Goal: Navigation & Orientation: Find specific page/section

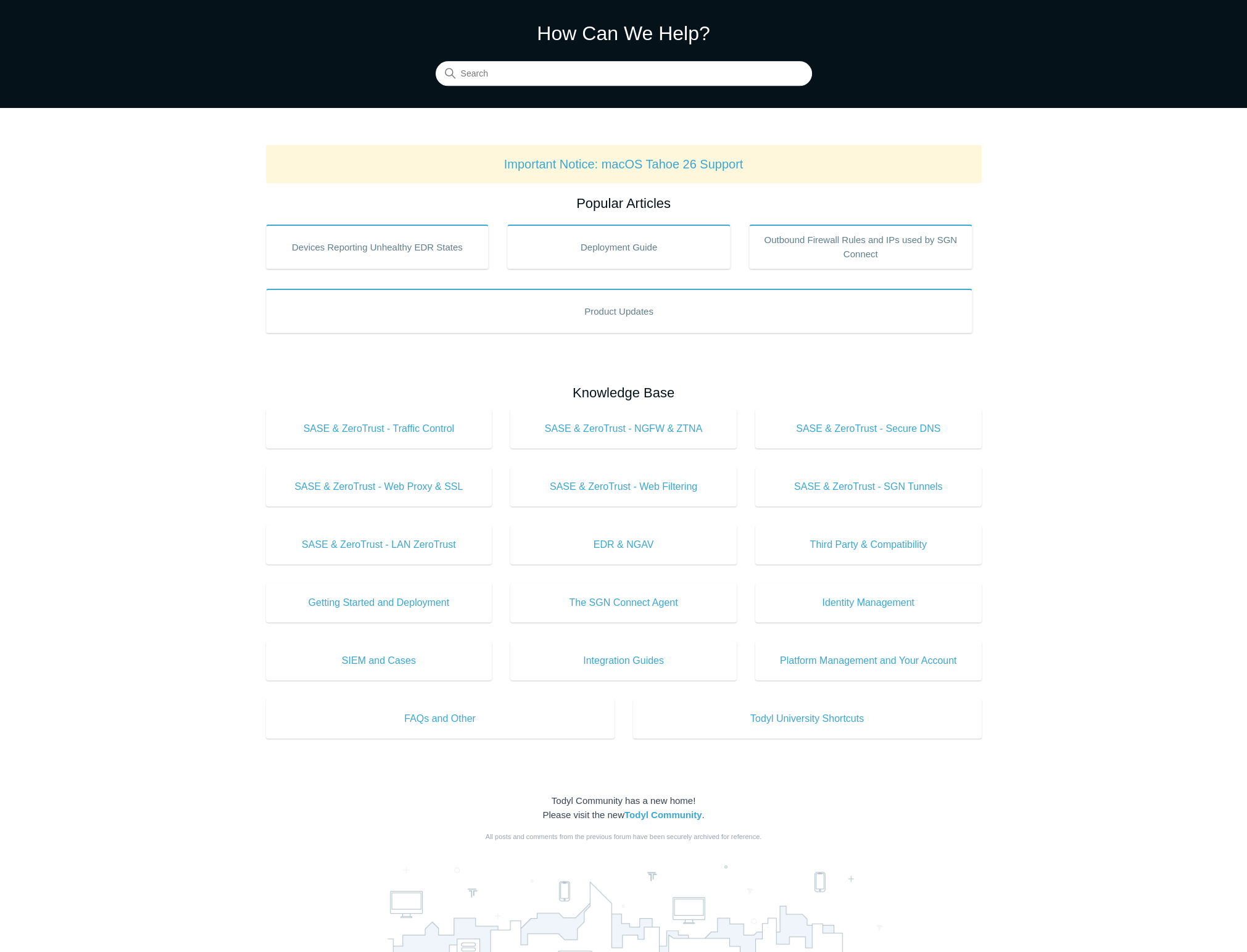
scroll to position [185, 0]
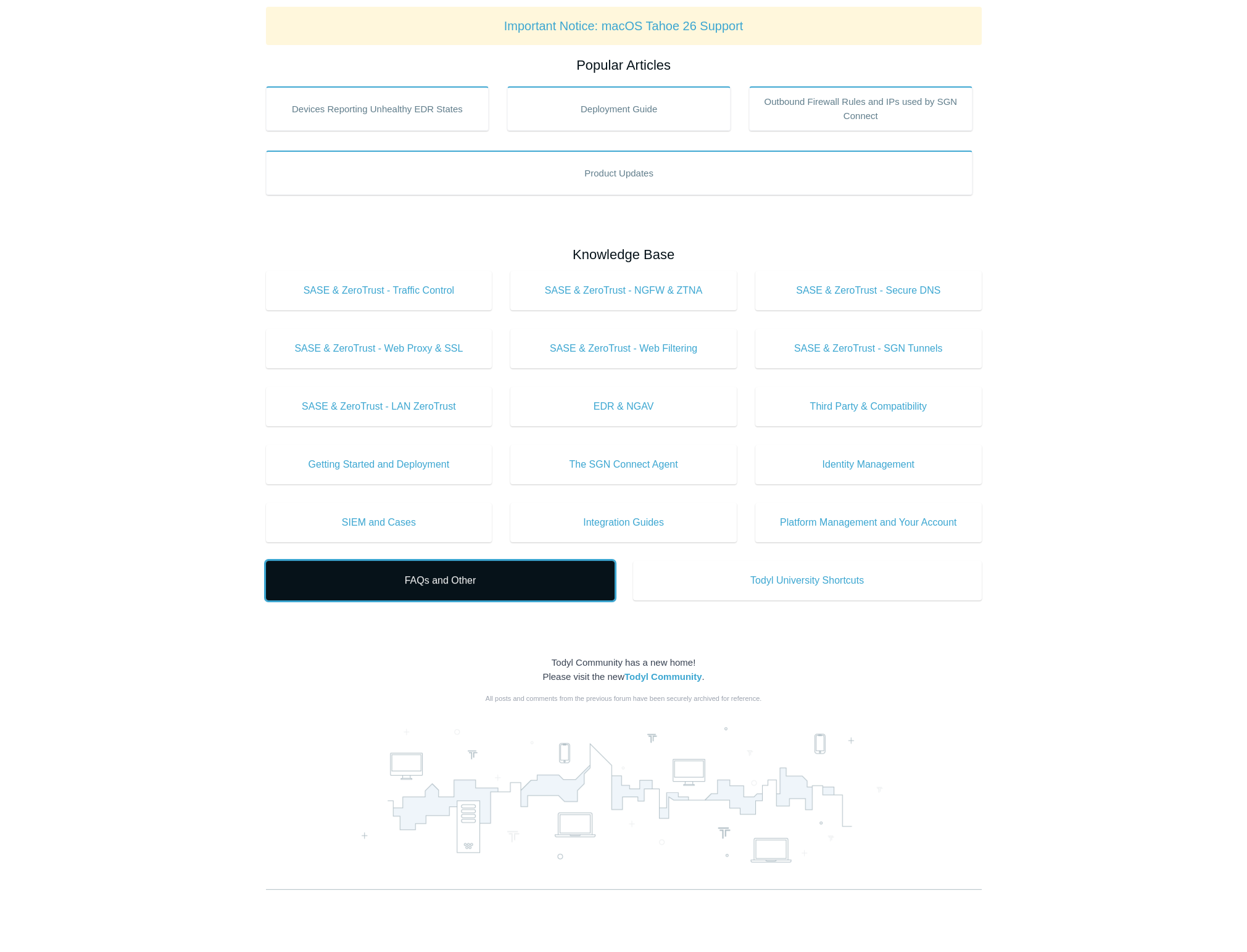
click at [382, 597] on link "FAQs and Other" at bounding box center [440, 581] width 348 height 39
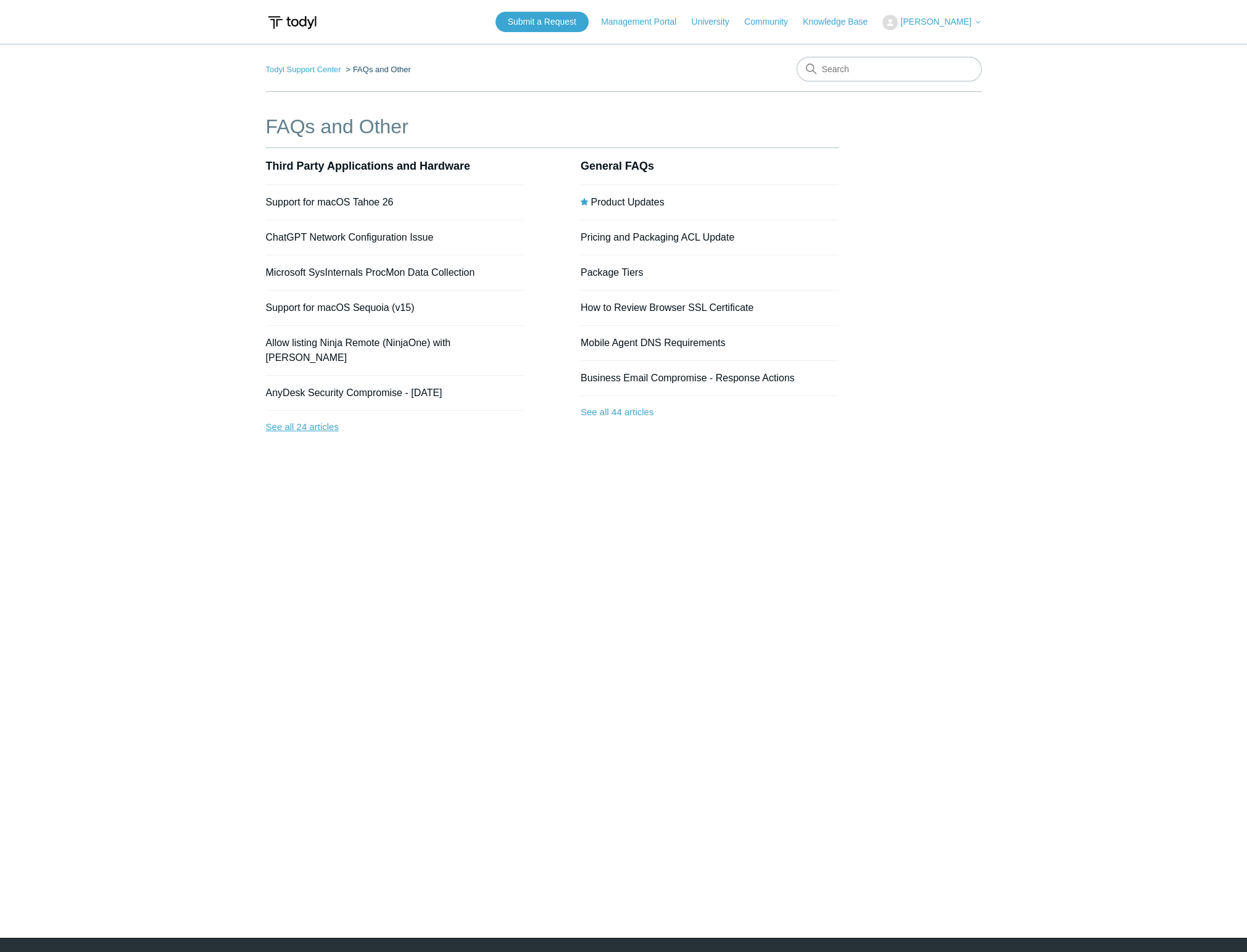
click at [297, 412] on link "See all 24 articles" at bounding box center [395, 428] width 258 height 33
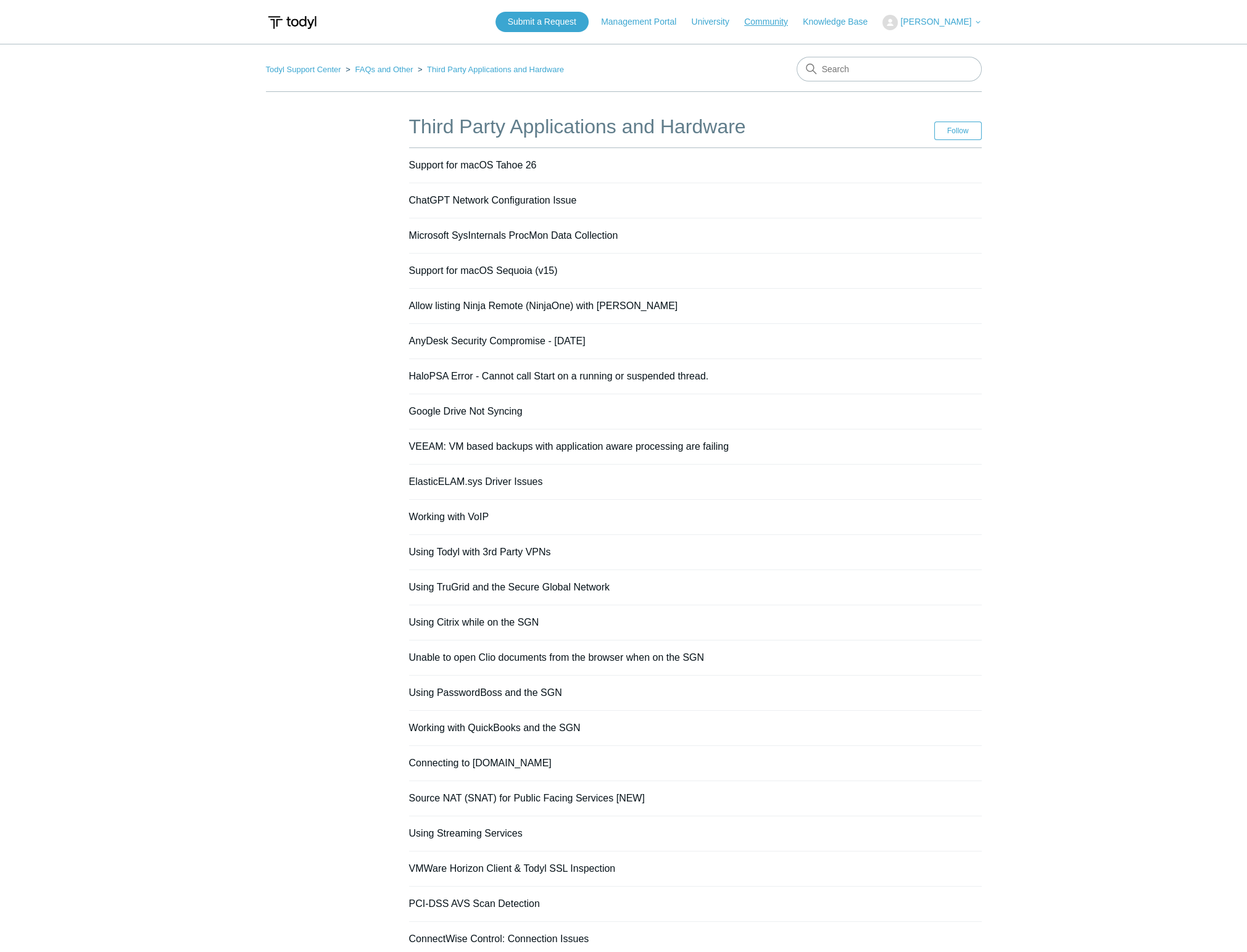
click at [766, 24] on link "Community" at bounding box center [772, 22] width 56 height 13
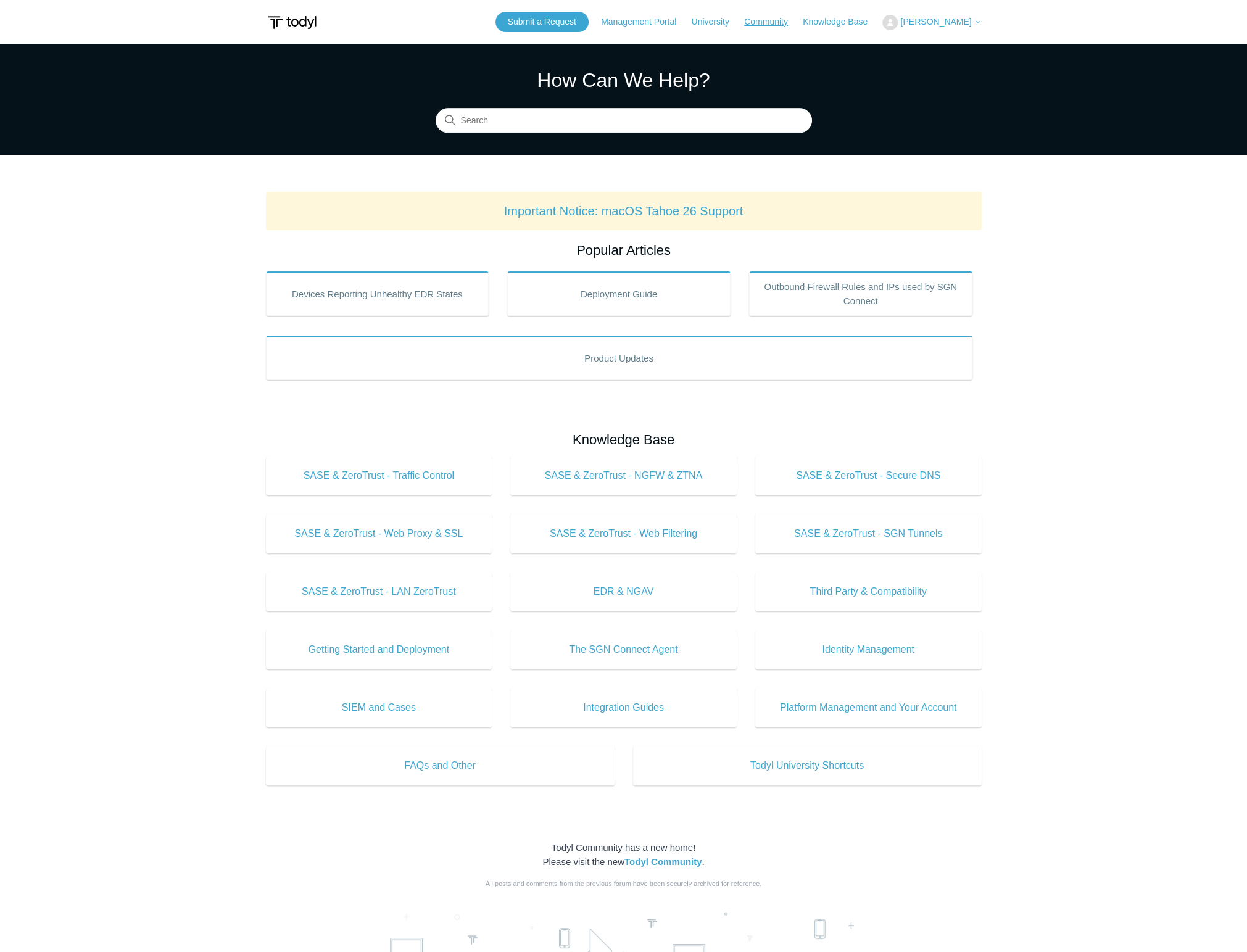
click at [787, 22] on link "Community" at bounding box center [772, 22] width 56 height 13
drag, startPoint x: 74, startPoint y: 419, endPoint x: 77, endPoint y: 395, distance: 24.2
click at [74, 419] on main "Todyl Support Center How Can We Help? Search Important Notice: macOS Tahoe 26 S…" at bounding box center [623, 578] width 1247 height 1068
